Goal: Find contact information: Find contact information

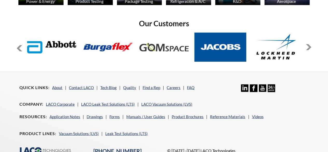
scroll to position [441, 0]
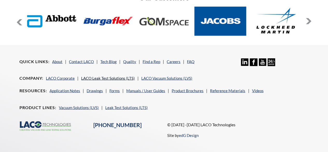
click at [117, 75] on link "LACO Leak Test Solutions (LTS)" at bounding box center [108, 77] width 54 height 5
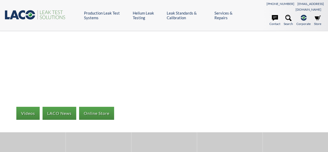
select select "Widget de idiomas del Traductor"
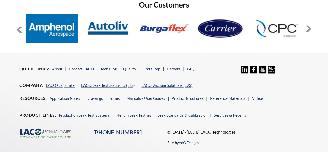
scroll to position [406, 0]
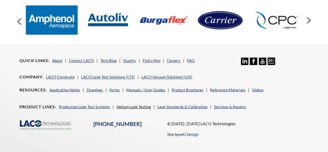
click at [135, 104] on link "Helium Leak Testing" at bounding box center [133, 106] width 35 height 5
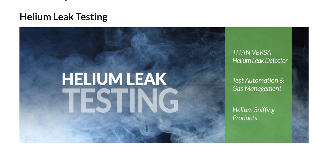
select select "Widget de idiomas del Traductor"
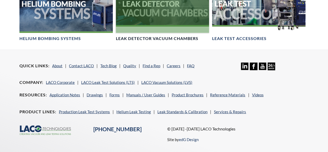
scroll to position [488, 0]
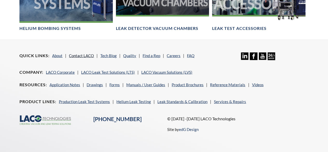
click at [82, 53] on link "Contact LACO" at bounding box center [81, 55] width 25 height 5
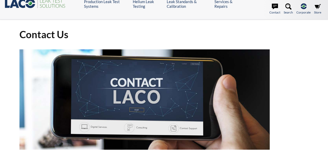
select select "Widget de idiomas del Traductor"
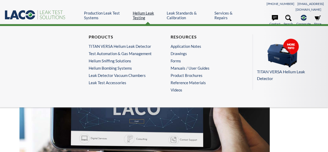
click at [140, 11] on link "Helium Leak Testing" at bounding box center [148, 15] width 30 height 9
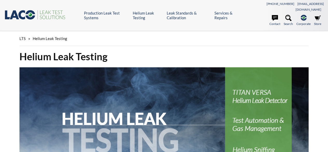
select select "Widget de idiomas del Traductor"
